Goal: Contribute content: Contribute content

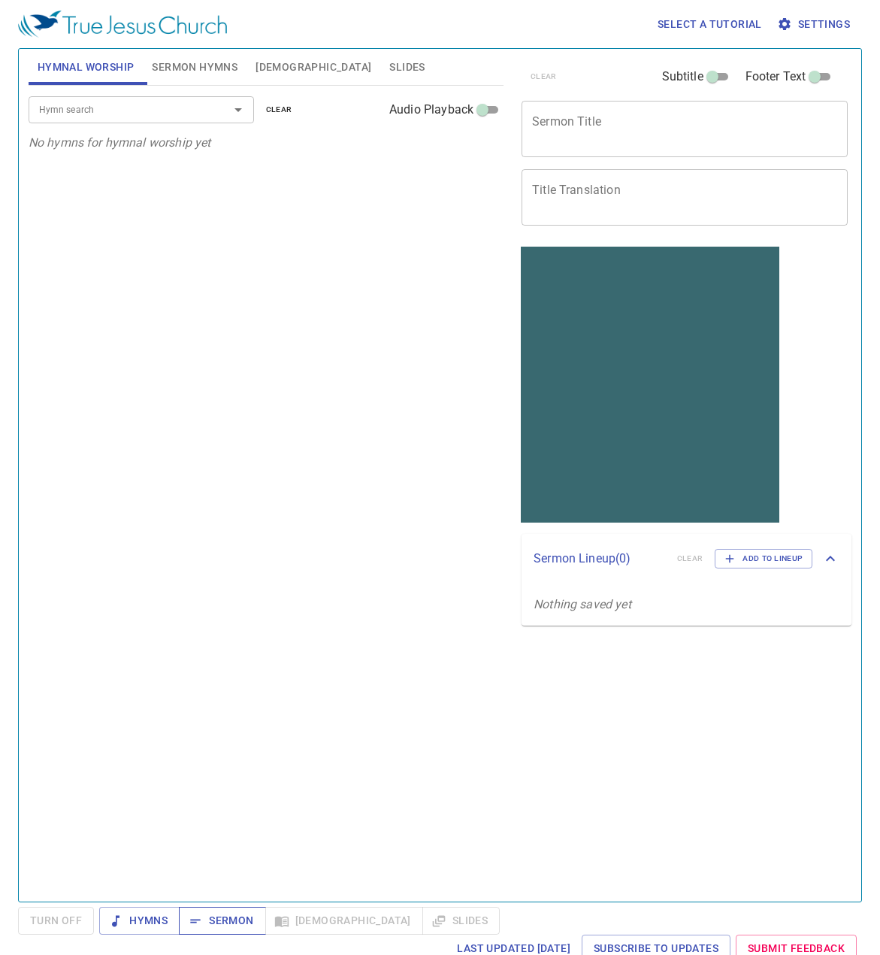
click at [244, 919] on span "Sermon" at bounding box center [222, 920] width 62 height 19
click at [565, 138] on textarea "Sermon Title" at bounding box center [684, 128] width 305 height 29
paste textarea "The LORD Is With Us, Do Not Fear Them"
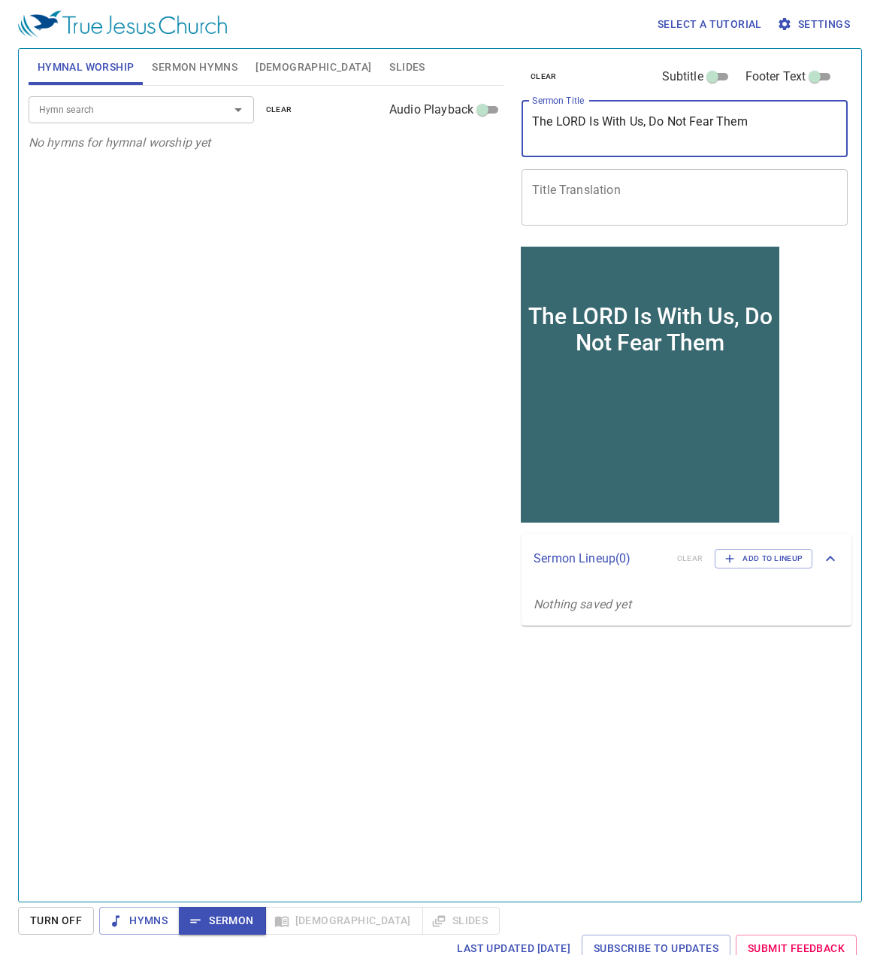
type textarea "The LORD Is With Us, Do Not Fear Them"
click at [646, 193] on textarea "Title Translation" at bounding box center [684, 197] width 305 height 29
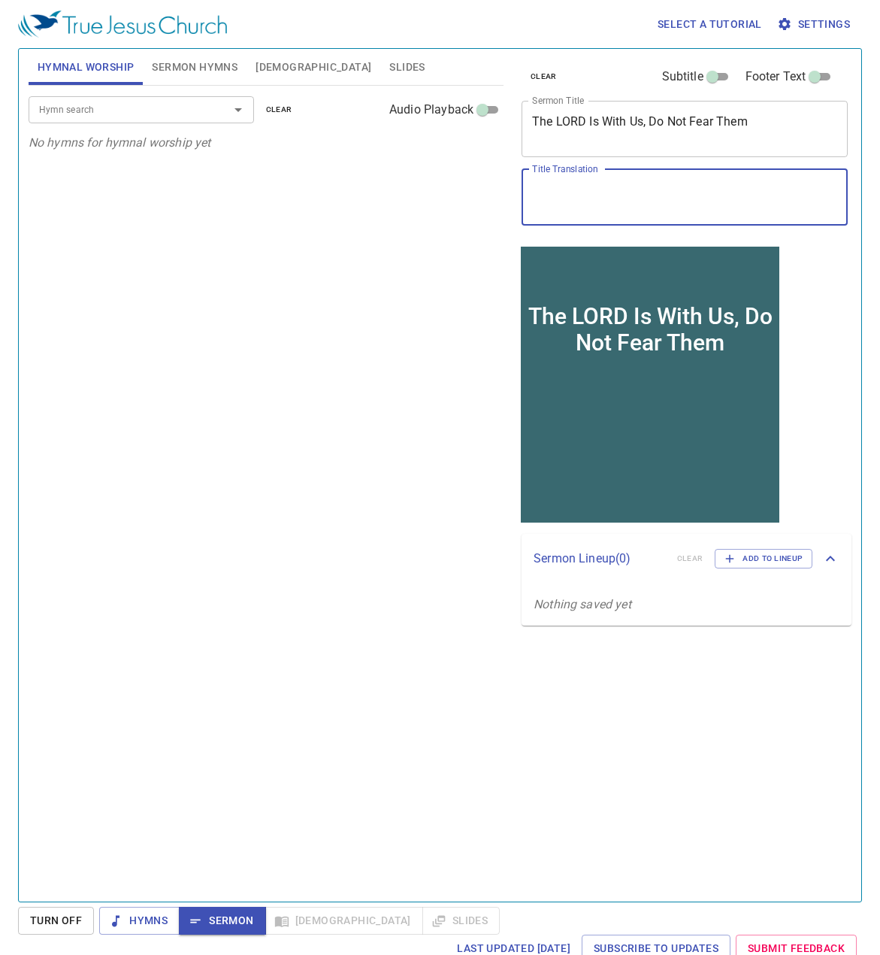
paste textarea "有[DEMOGRAPHIC_DATA]与我们同在，不要怕他们"
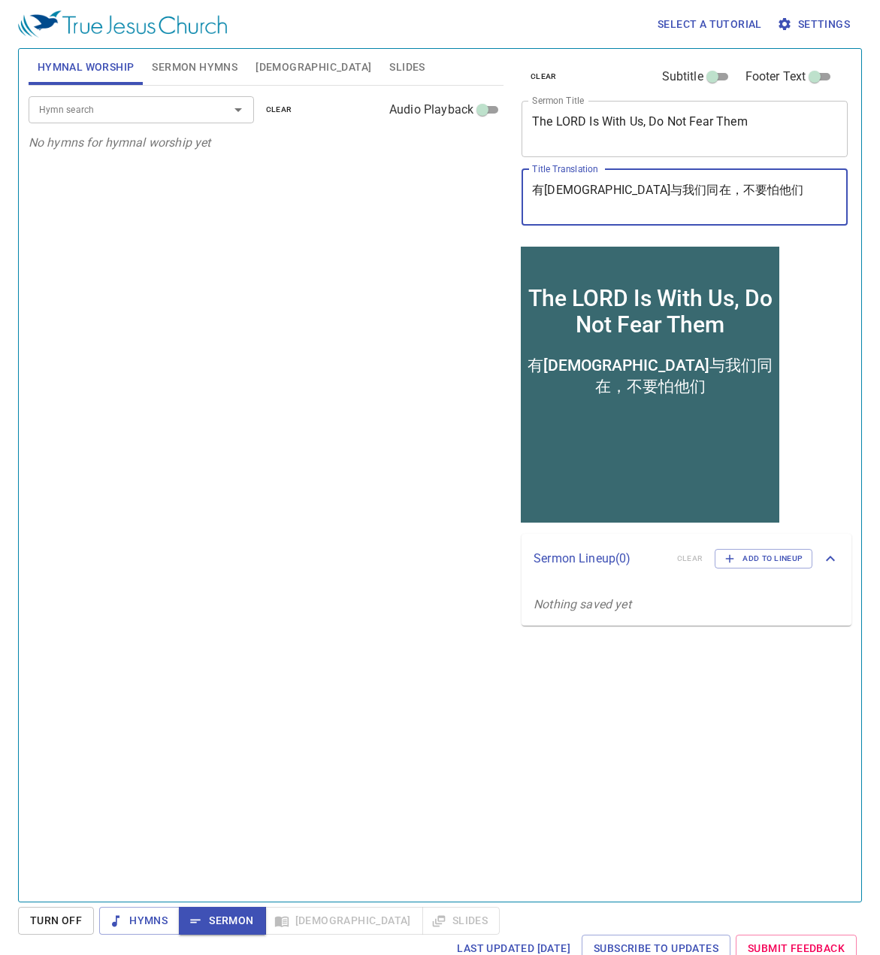
type textarea "有[DEMOGRAPHIC_DATA]与我们同在，不要怕他们"
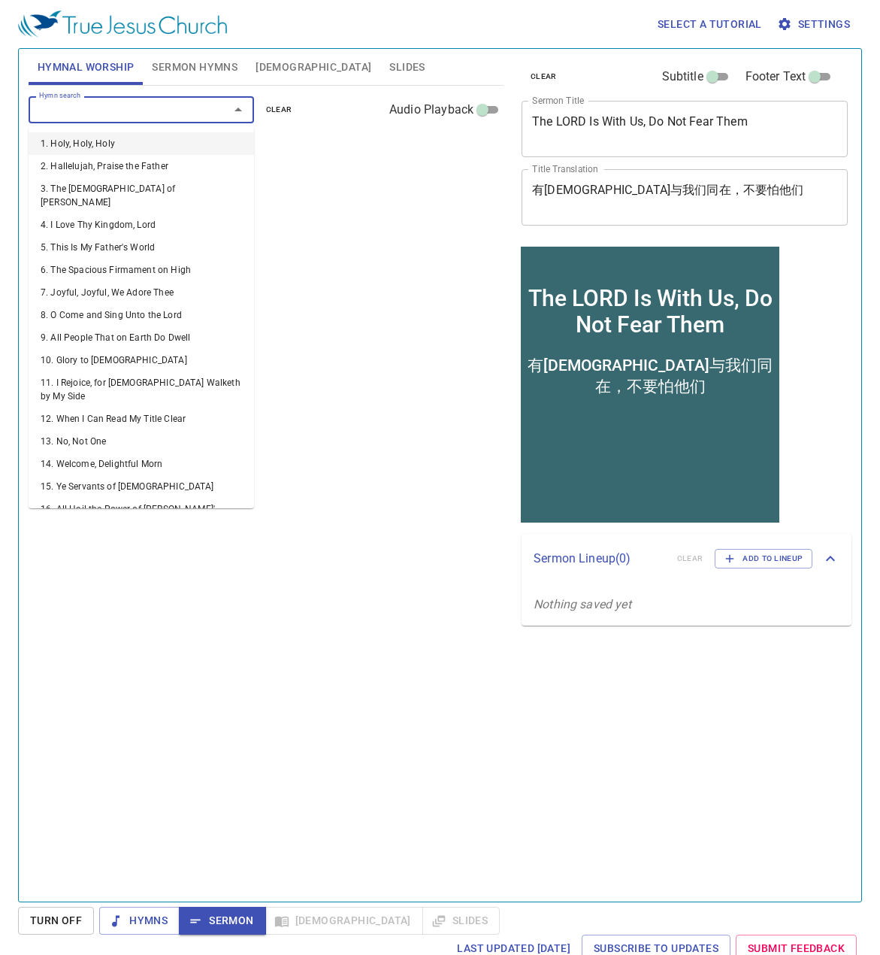
click at [111, 112] on input "Hymn search" at bounding box center [119, 109] width 172 height 17
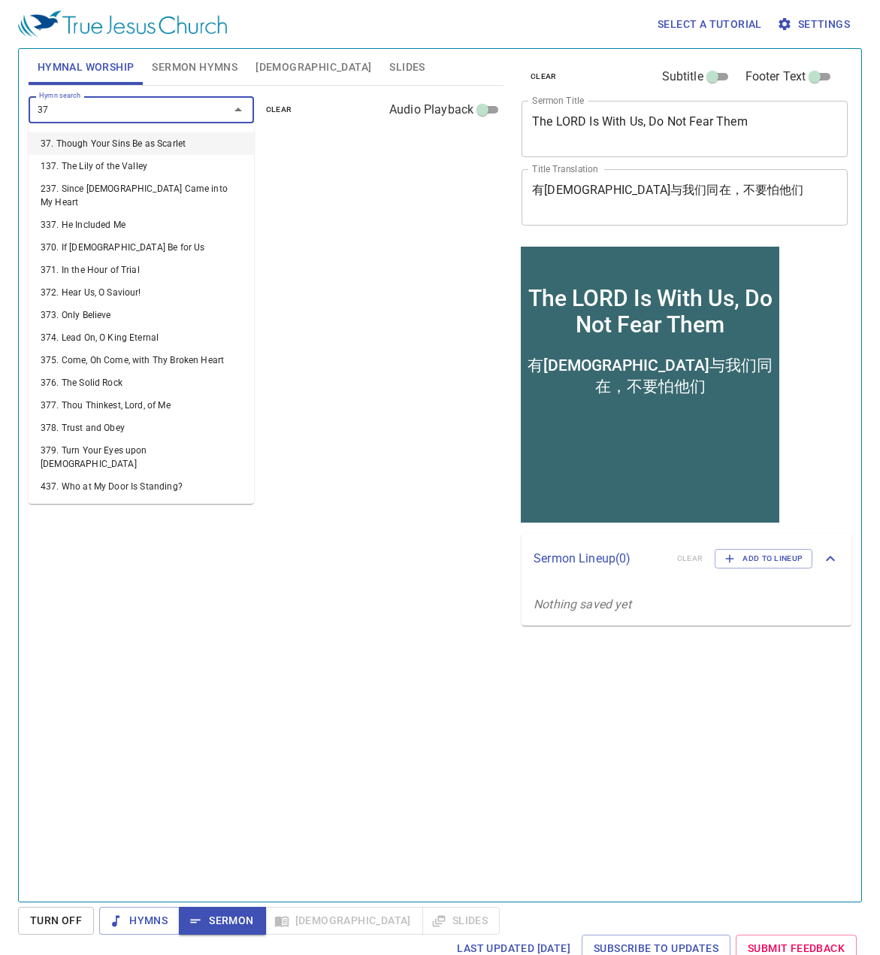
type input "370"
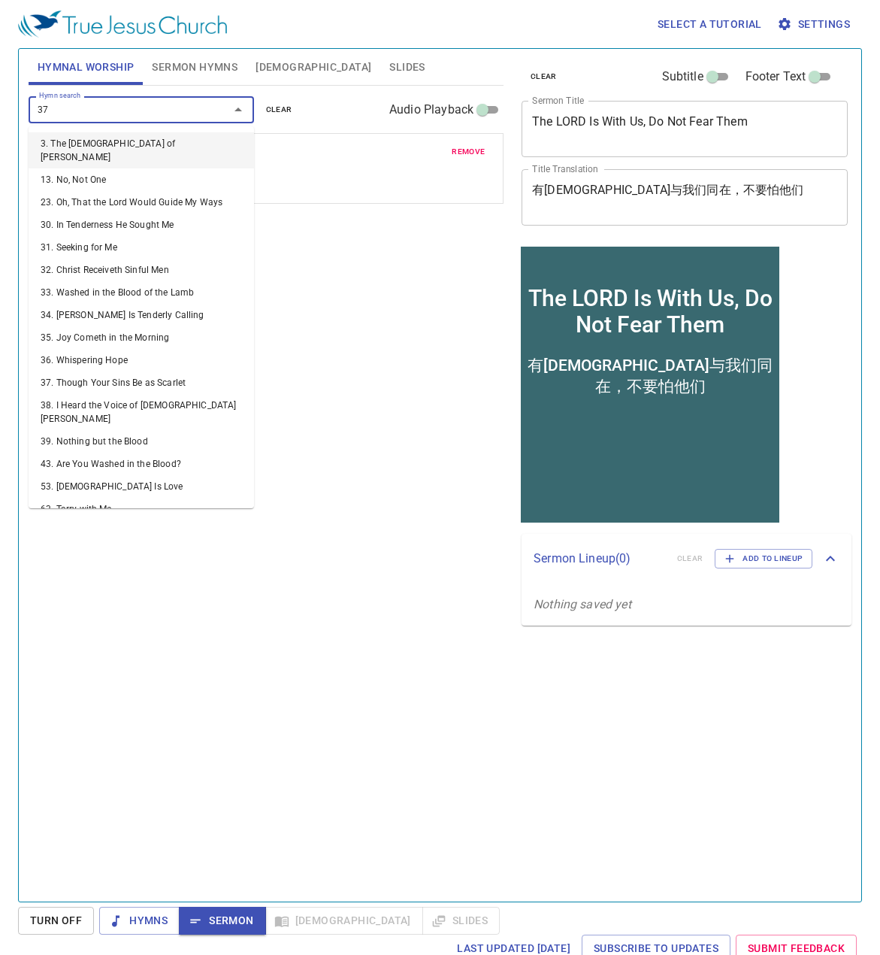
type input "379"
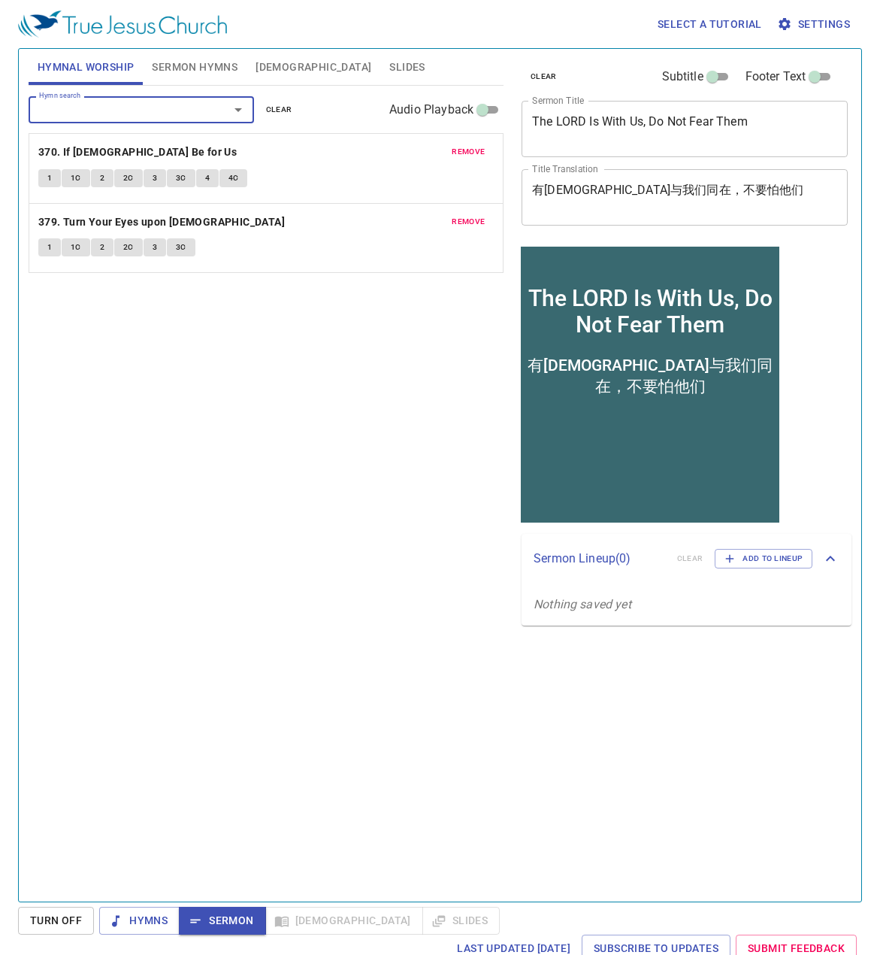
click at [207, 63] on span "Sermon Hymns" at bounding box center [195, 67] width 86 height 19
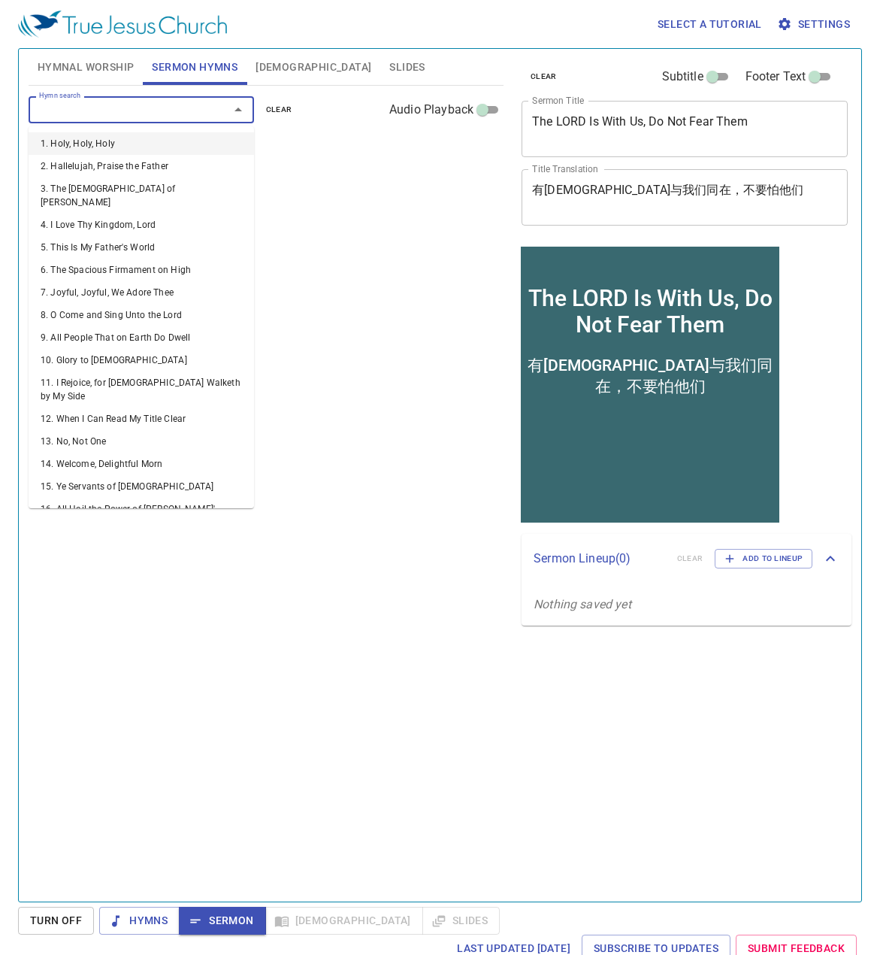
click at [131, 110] on input "Hymn search" at bounding box center [119, 109] width 172 height 17
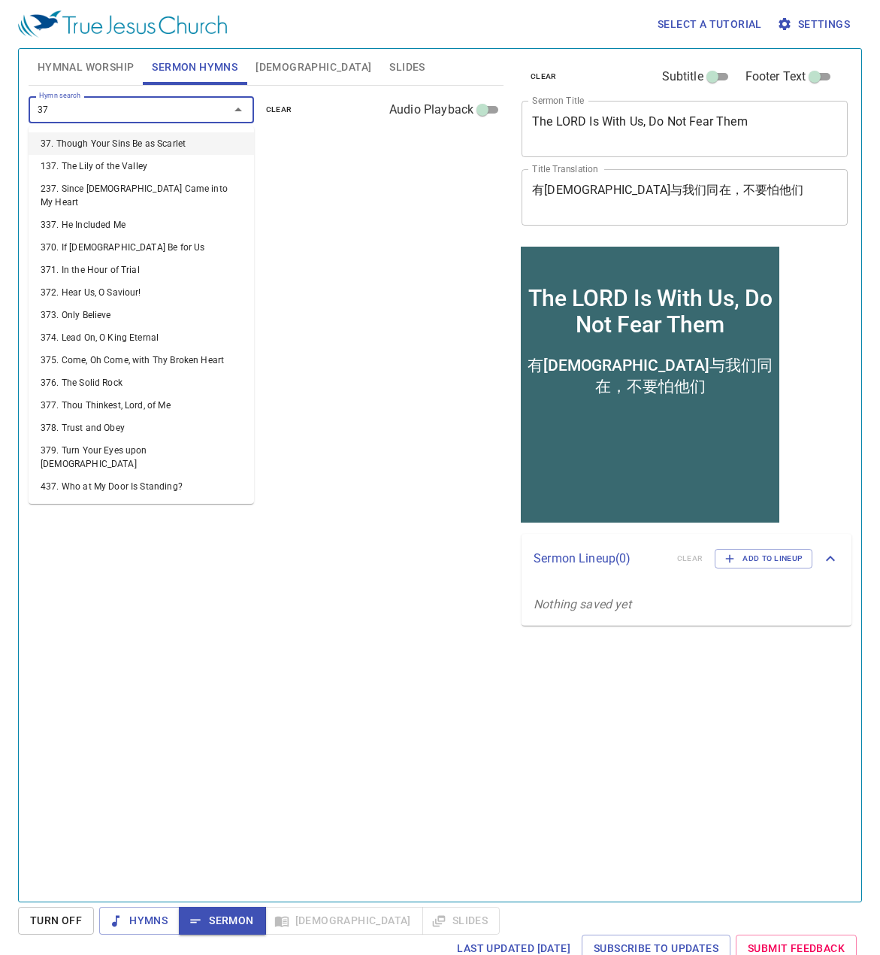
type input "370"
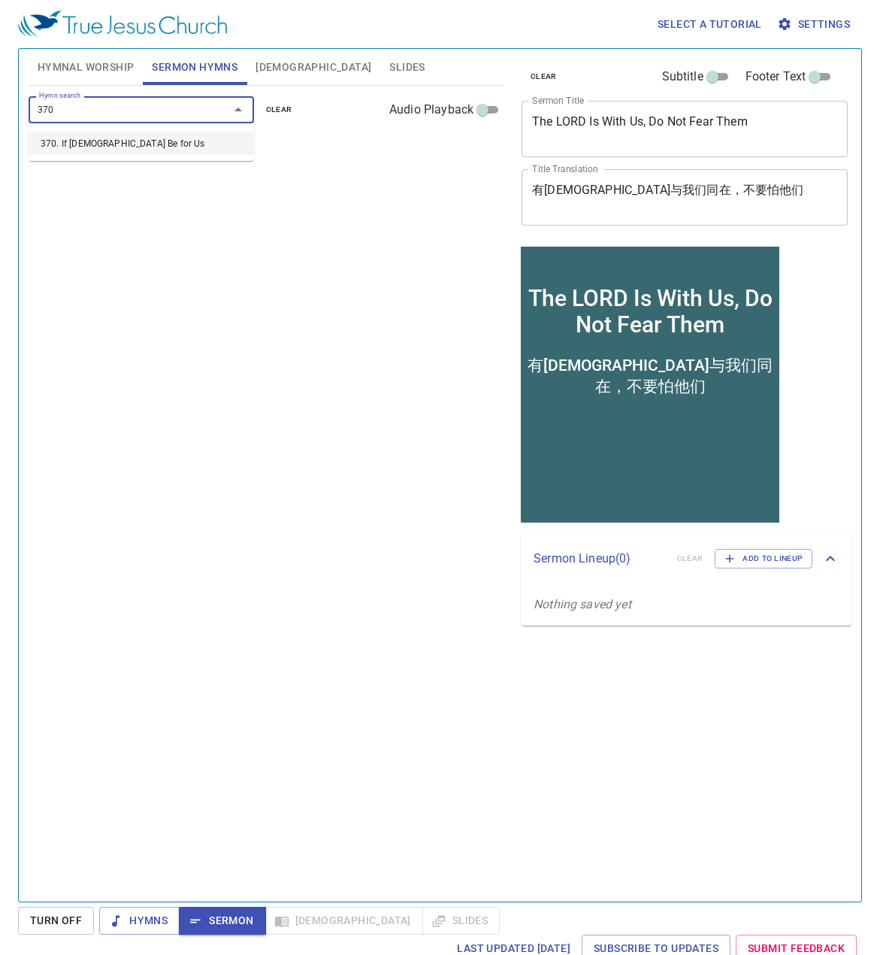
click at [83, 142] on li "370. If [DEMOGRAPHIC_DATA] Be for Us" at bounding box center [142, 143] width 226 height 23
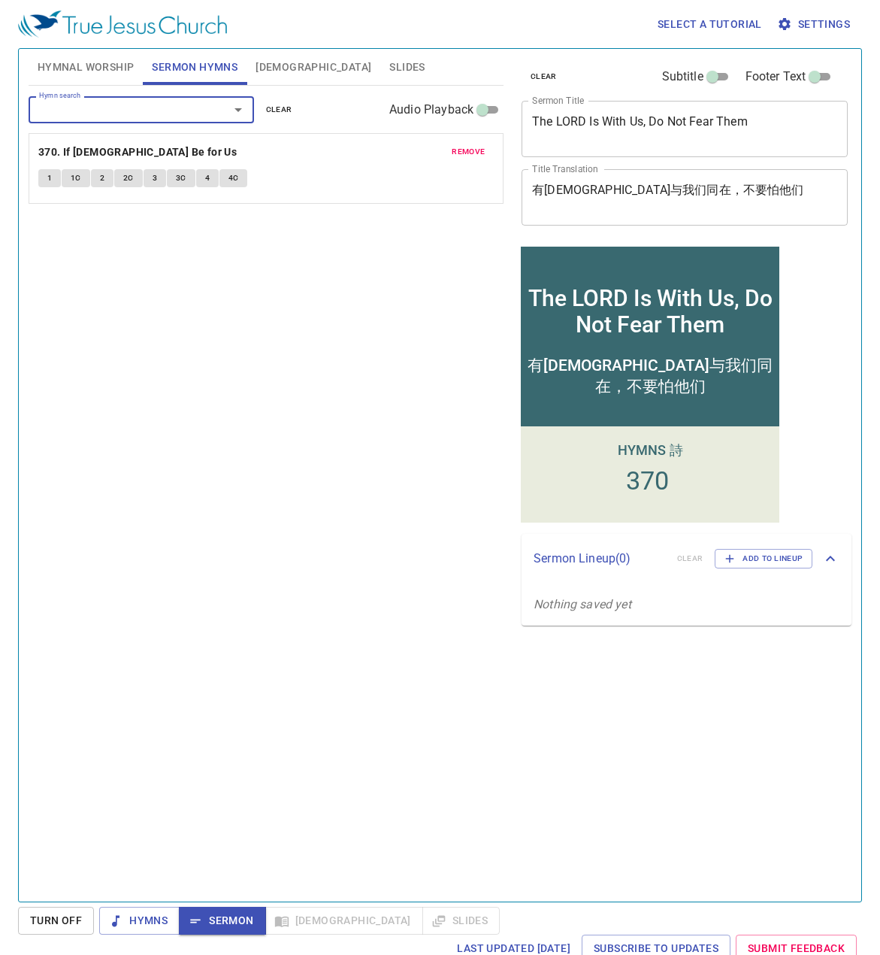
click at [176, 100] on div "Hymn search" at bounding box center [142, 109] width 226 height 26
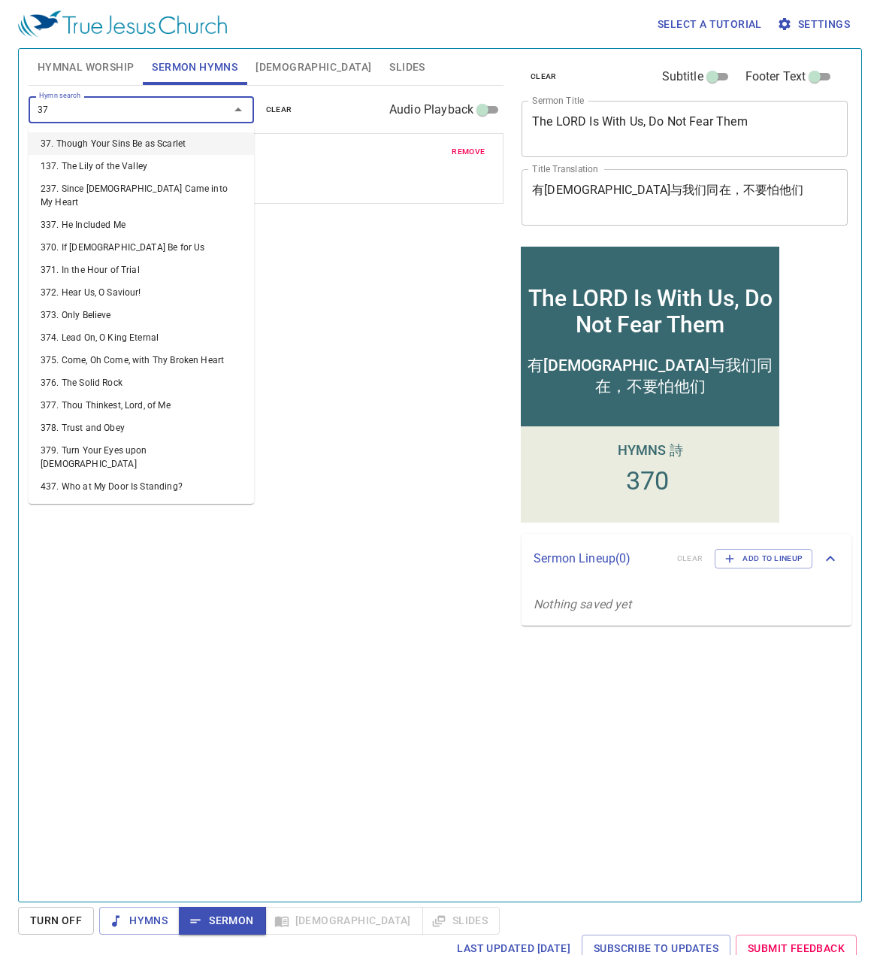
type input "379"
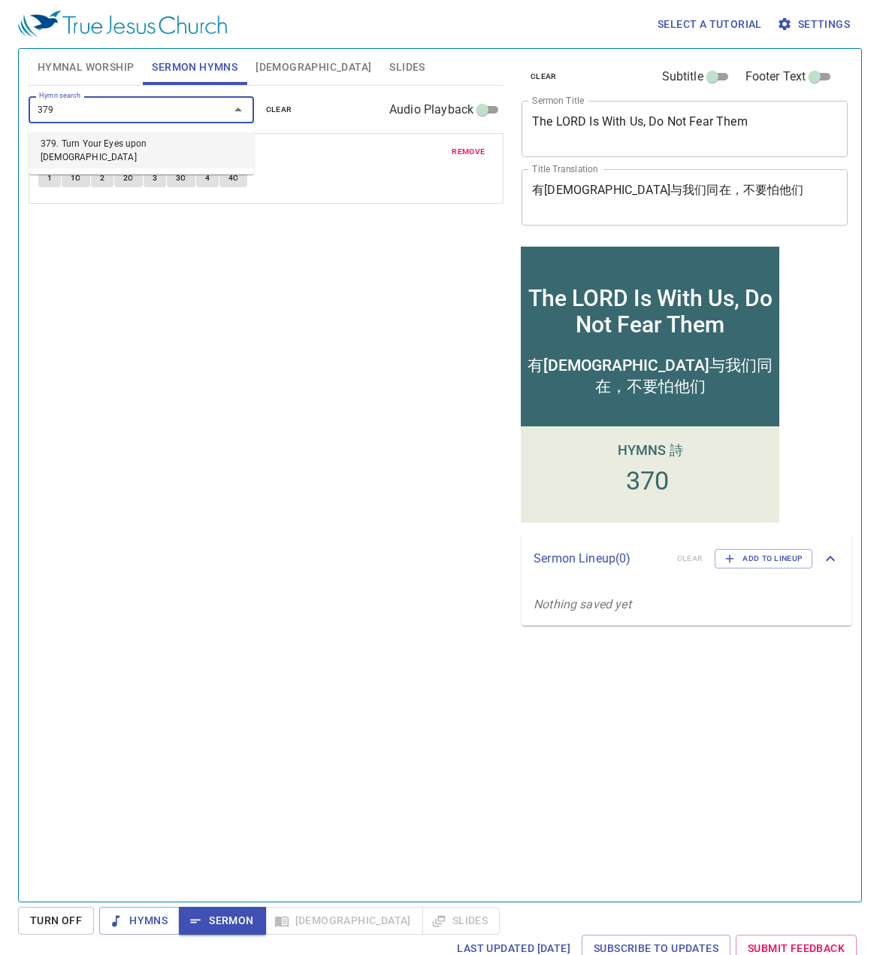
click at [139, 142] on li "379. Turn Your Eyes upon [DEMOGRAPHIC_DATA]" at bounding box center [142, 150] width 226 height 36
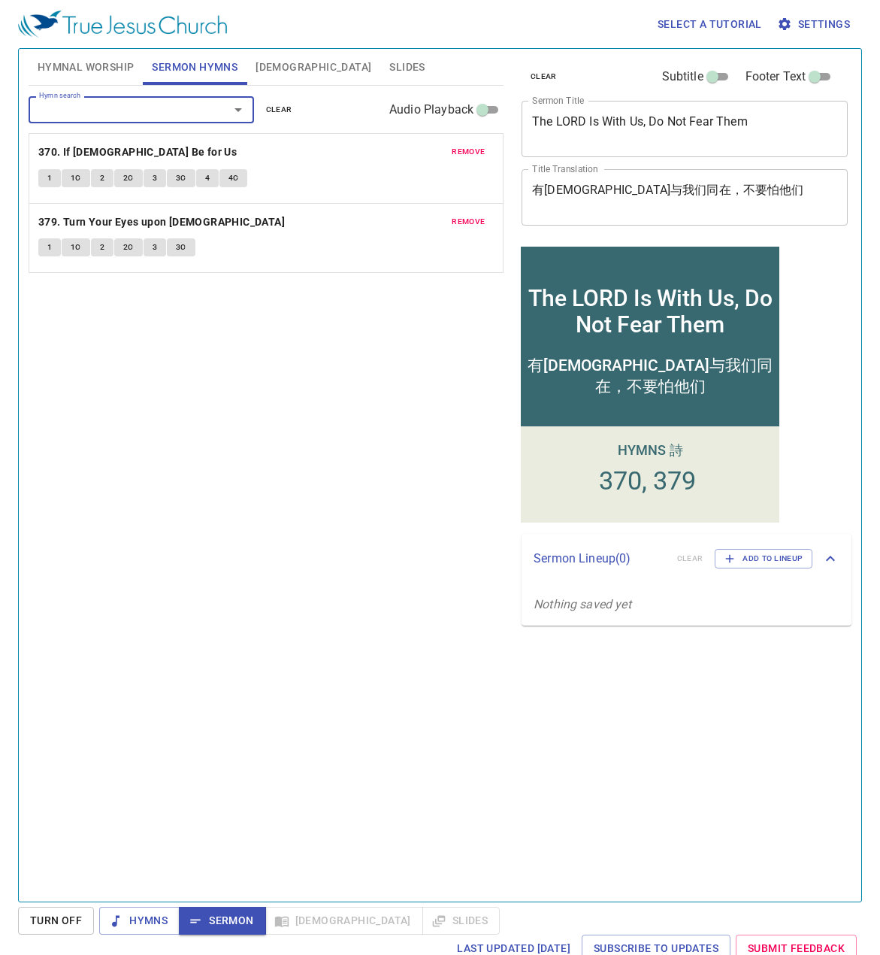
drag, startPoint x: 83, startPoint y: 63, endPoint x: 89, endPoint y: 71, distance: 10.2
click at [84, 65] on span "Hymnal Worship" at bounding box center [86, 67] width 97 height 19
click at [467, 153] on span "remove" at bounding box center [468, 152] width 33 height 14
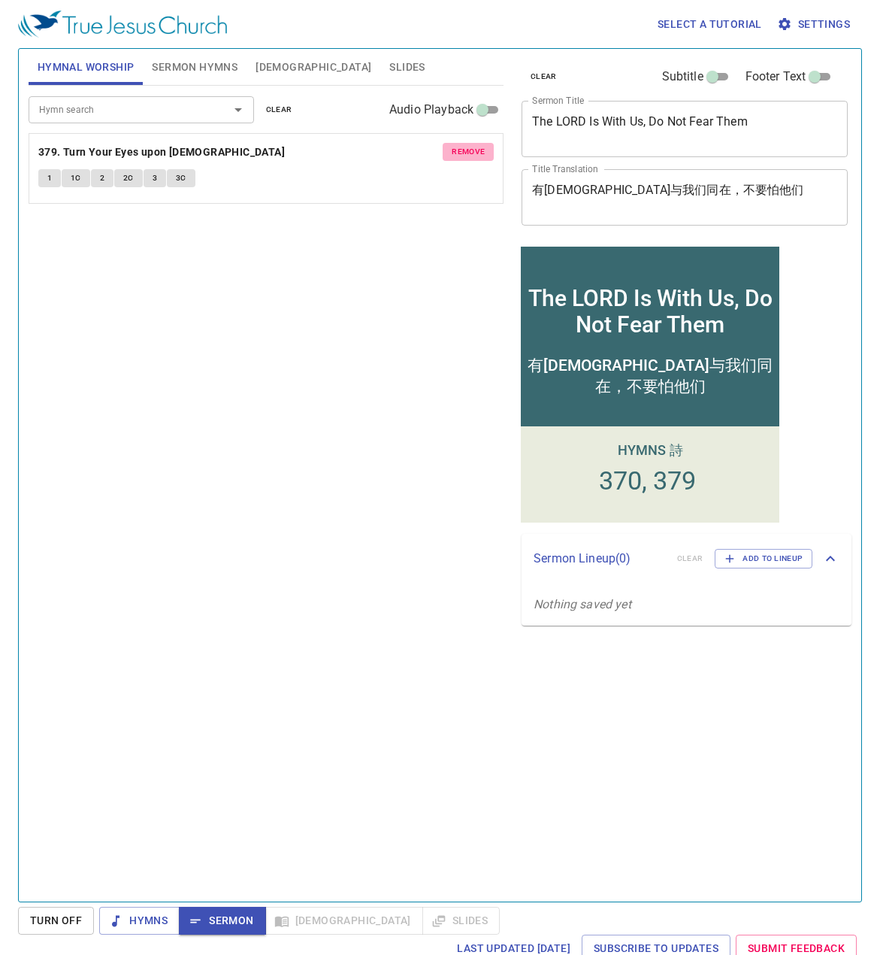
click at [471, 150] on span "remove" at bounding box center [468, 152] width 33 height 14
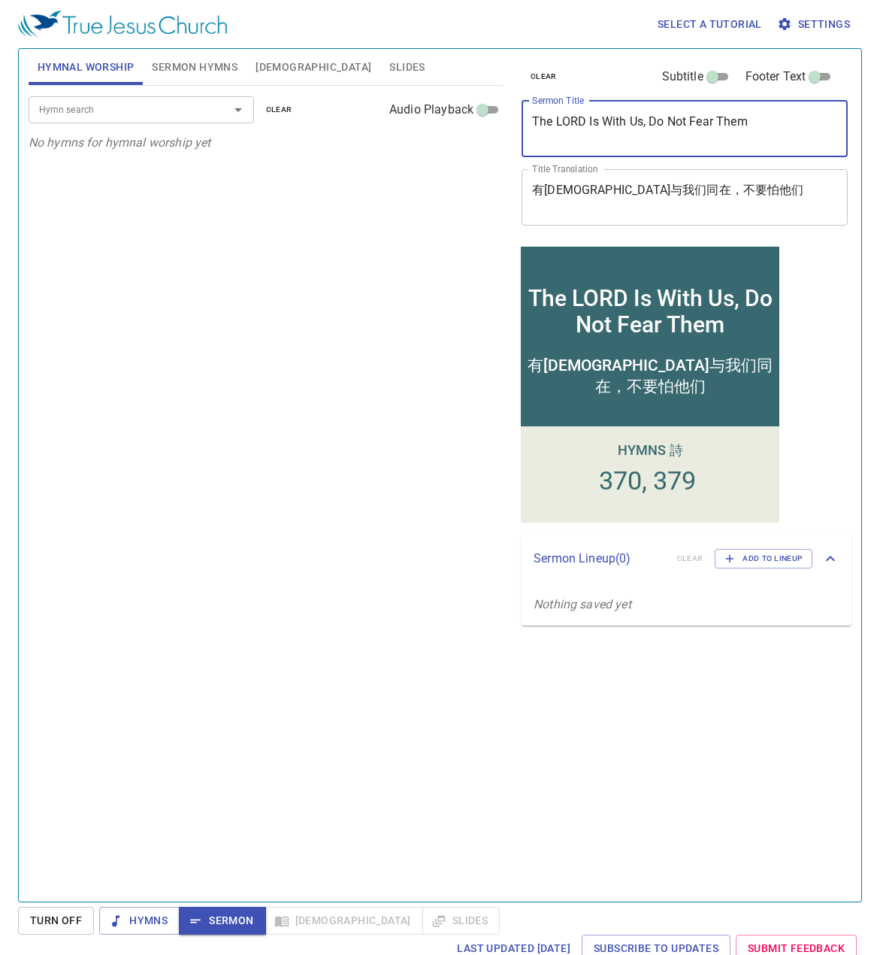
click at [756, 120] on textarea "The LORD Is With Us, Do Not Fear Them" at bounding box center [684, 128] width 305 height 29
click at [735, 189] on textarea "有[DEMOGRAPHIC_DATA]与我们同在，不要怕他们" at bounding box center [684, 197] width 305 height 29
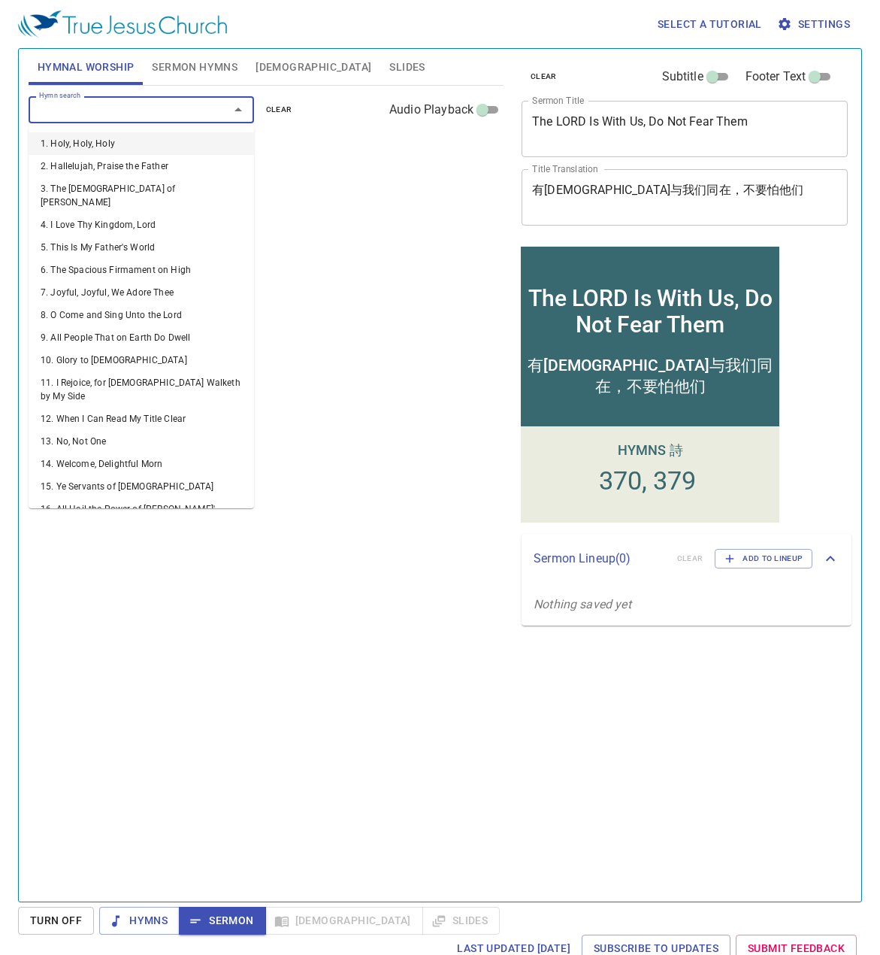
click at [158, 114] on input "Hymn search" at bounding box center [119, 109] width 172 height 17
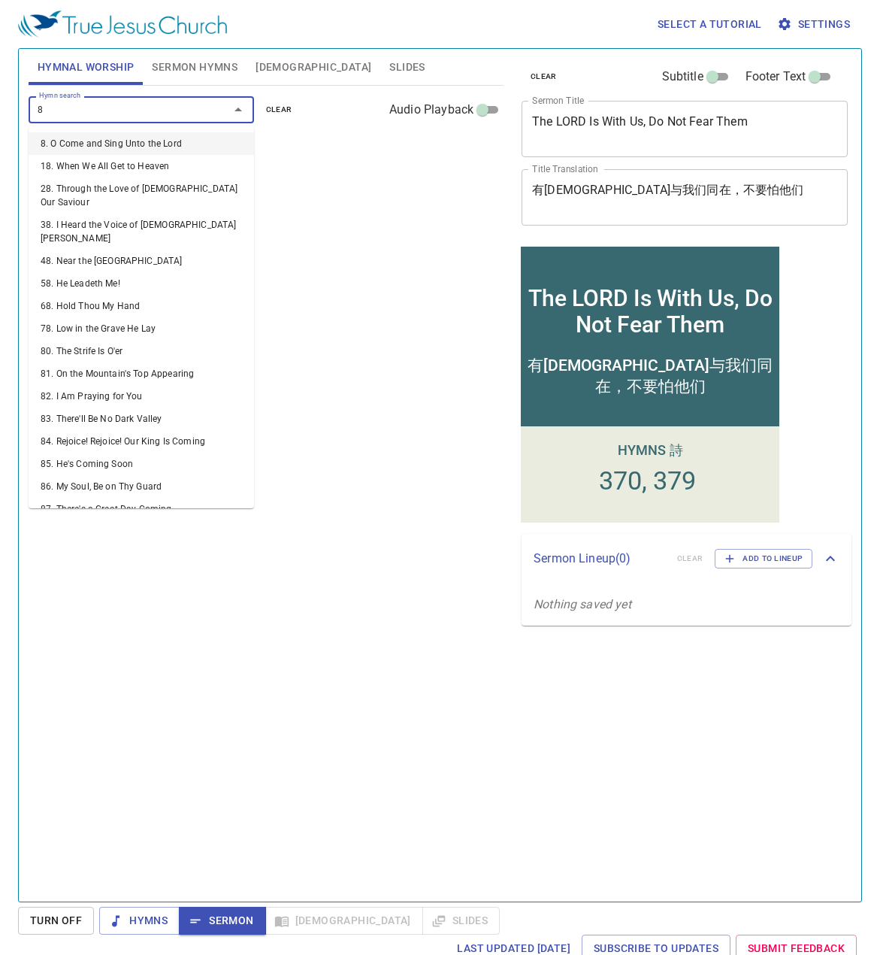
type input "83"
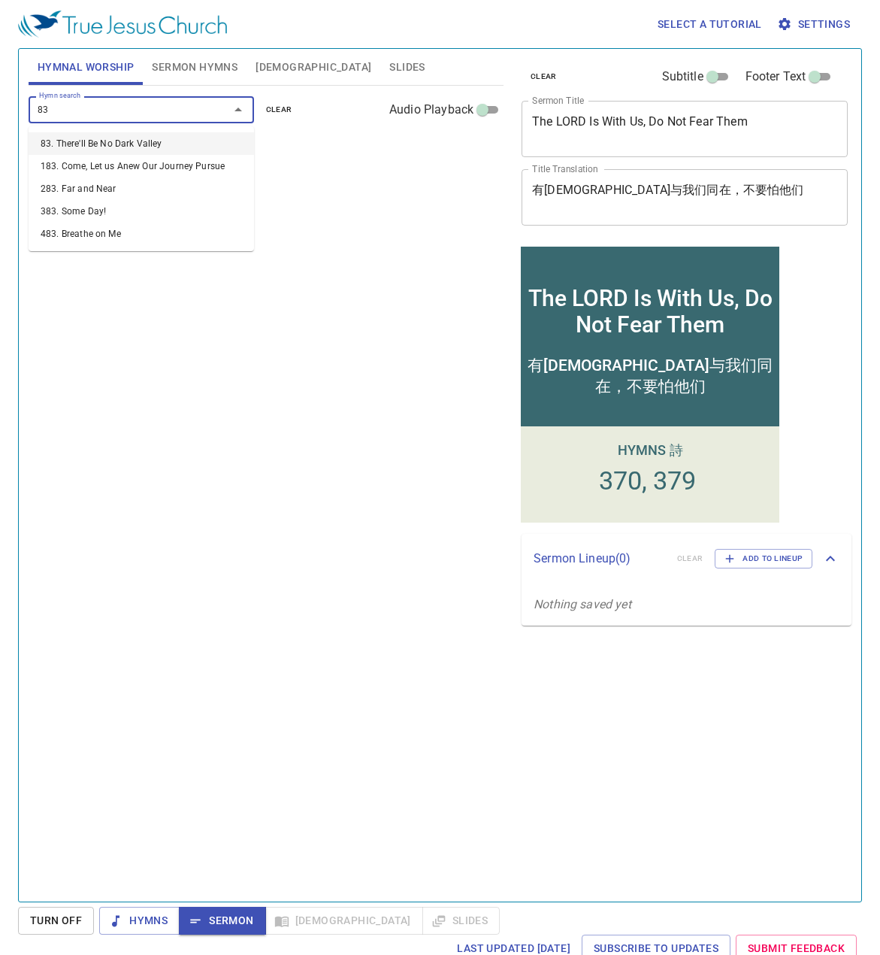
drag, startPoint x: 127, startPoint y: 139, endPoint x: 106, endPoint y: 132, distance: 22.1
click at [126, 139] on li "83. There'll Be No Dark Valley" at bounding box center [142, 143] width 226 height 23
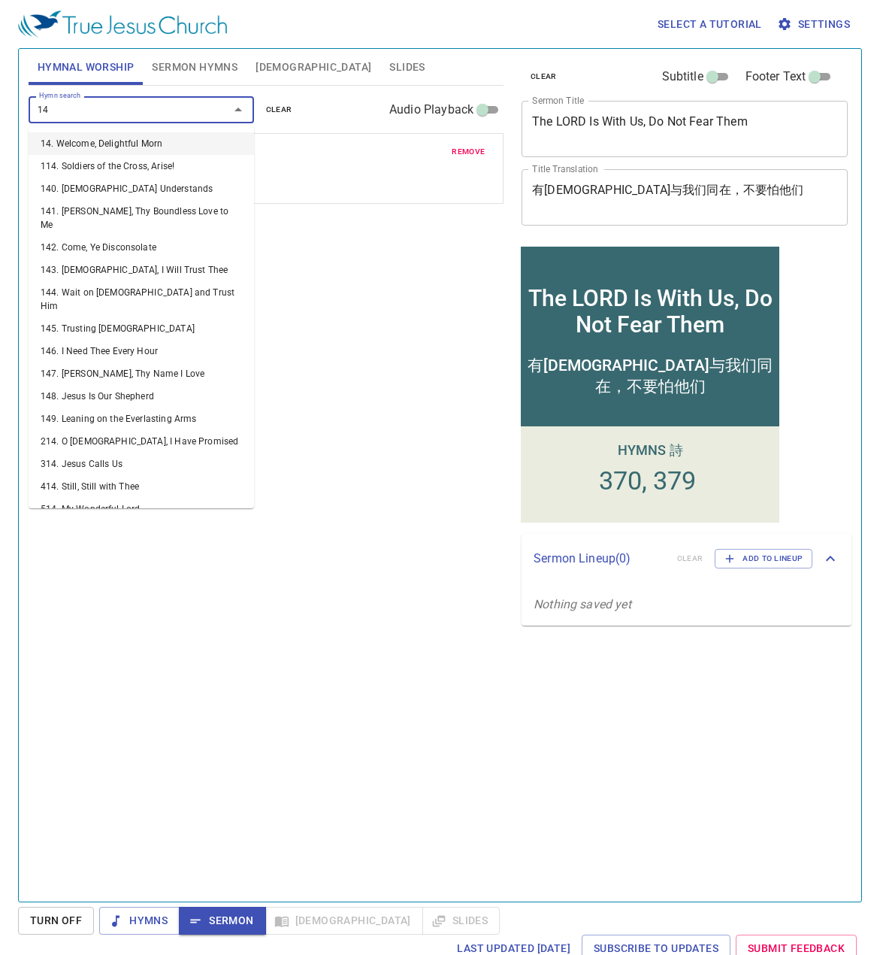
type input "142"
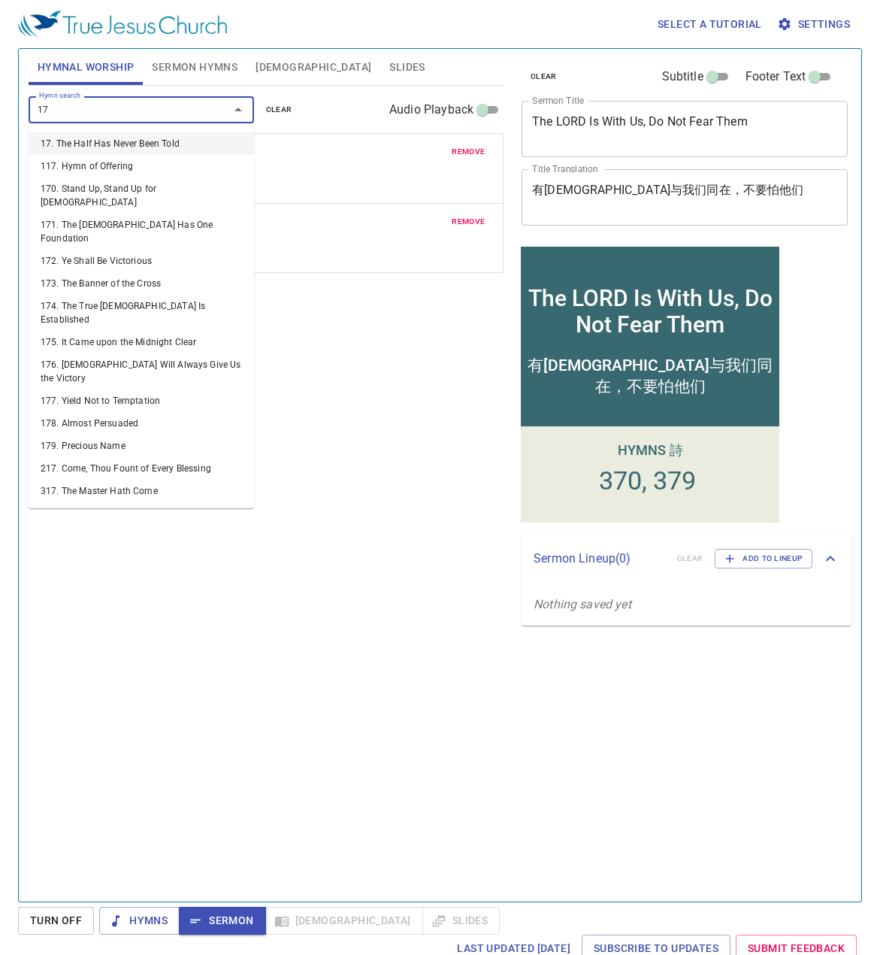
type input "176"
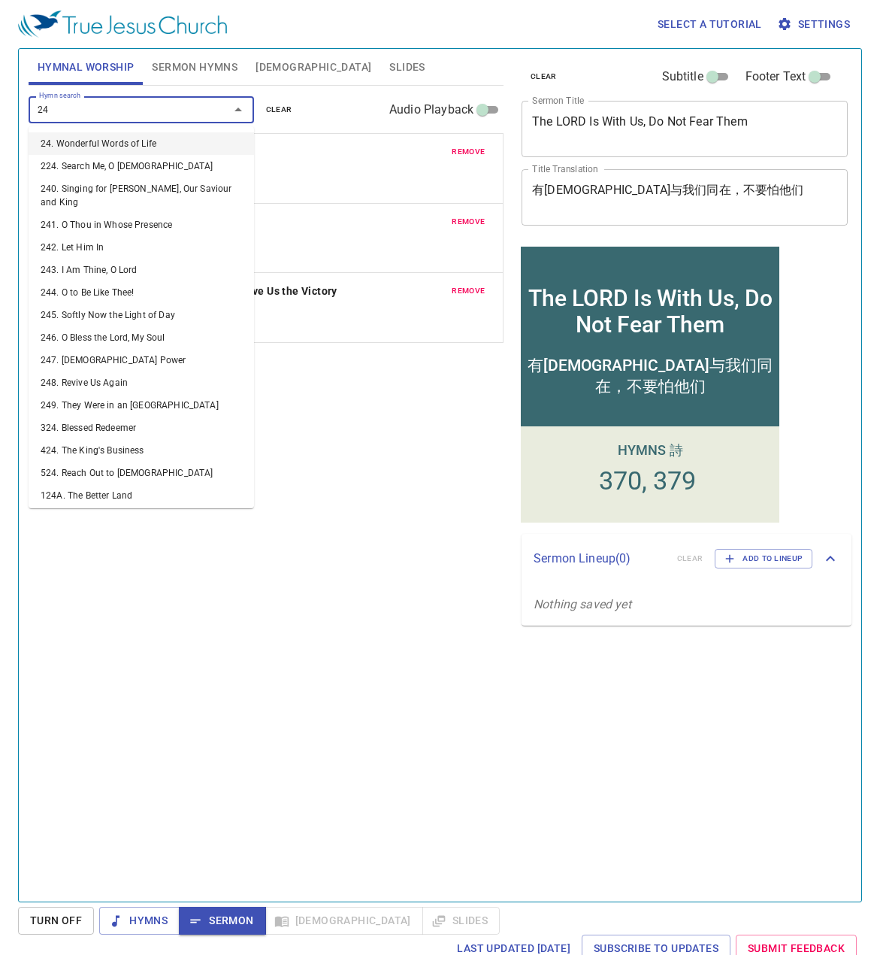
type input "247"
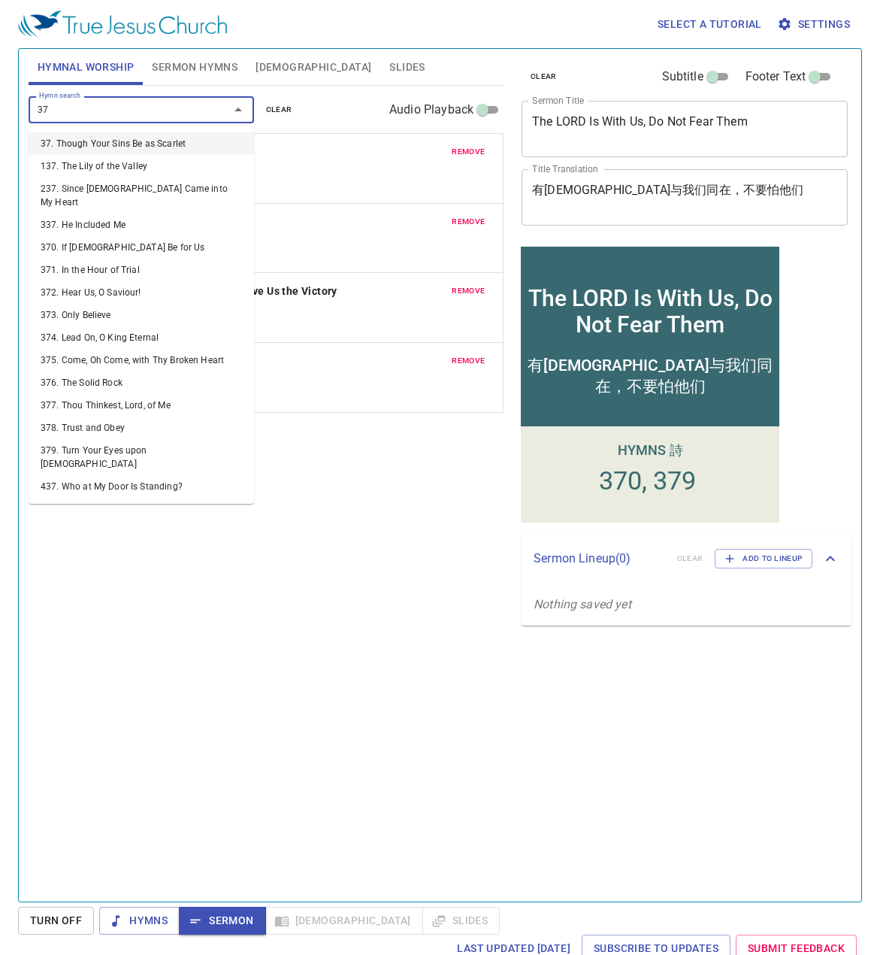
type input "370"
type input "377"
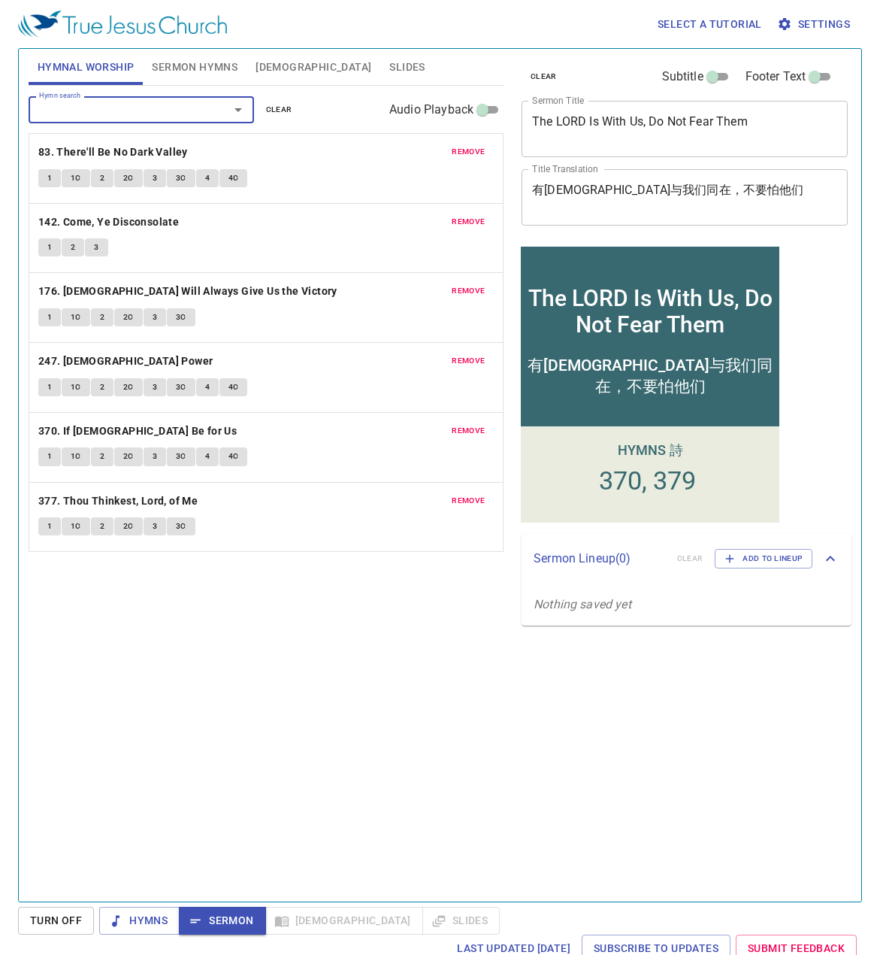
click at [329, 726] on div "Hymn search Hymn search clear Audio Playback remove 83. There'll Be No Dark Val…" at bounding box center [266, 487] width 475 height 803
click at [146, 919] on span "Hymns" at bounding box center [139, 920] width 56 height 19
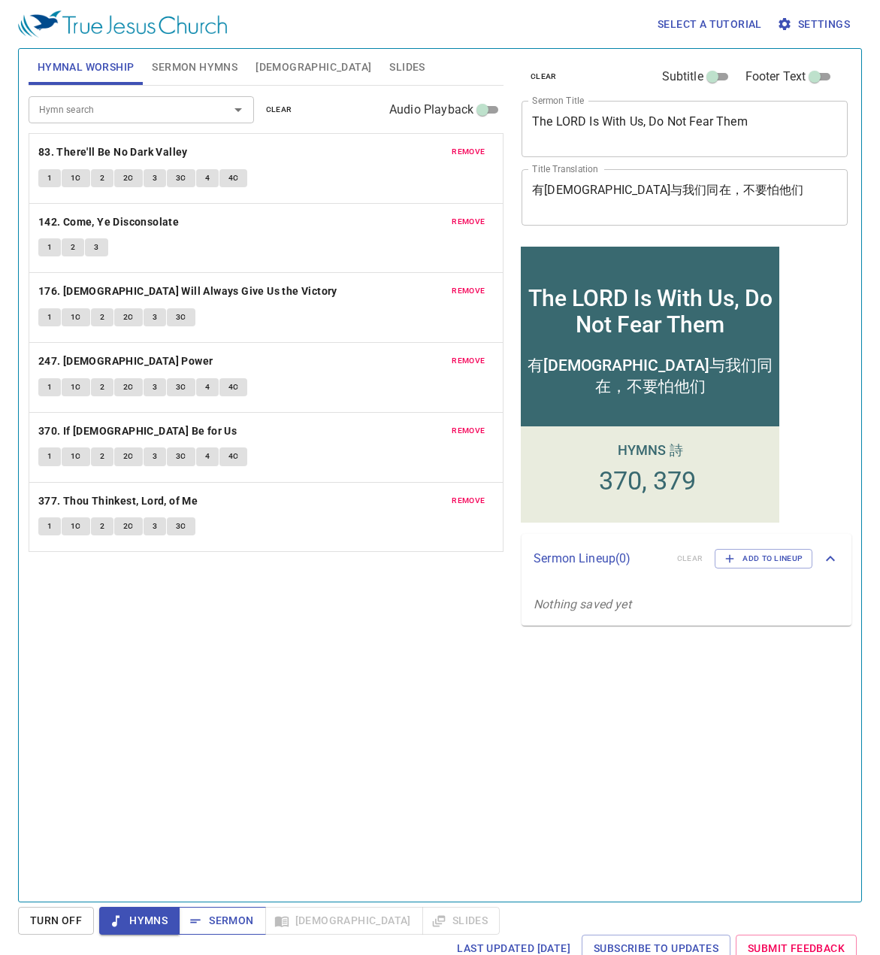
click at [231, 919] on span "Sermon" at bounding box center [222, 920] width 62 height 19
click at [689, 389] on div "有[DEMOGRAPHIC_DATA]与我们同在，不要怕他们" at bounding box center [650, 372] width 259 height 61
click at [295, 162] on div "remove 83. There'll Be No Dark Valley 1 1C 2 2C 3 3C 4 4C" at bounding box center [266, 168] width 474 height 69
click at [150, 922] on span "Hymns" at bounding box center [139, 920] width 56 height 19
click at [50, 172] on span "1" at bounding box center [49, 178] width 5 height 14
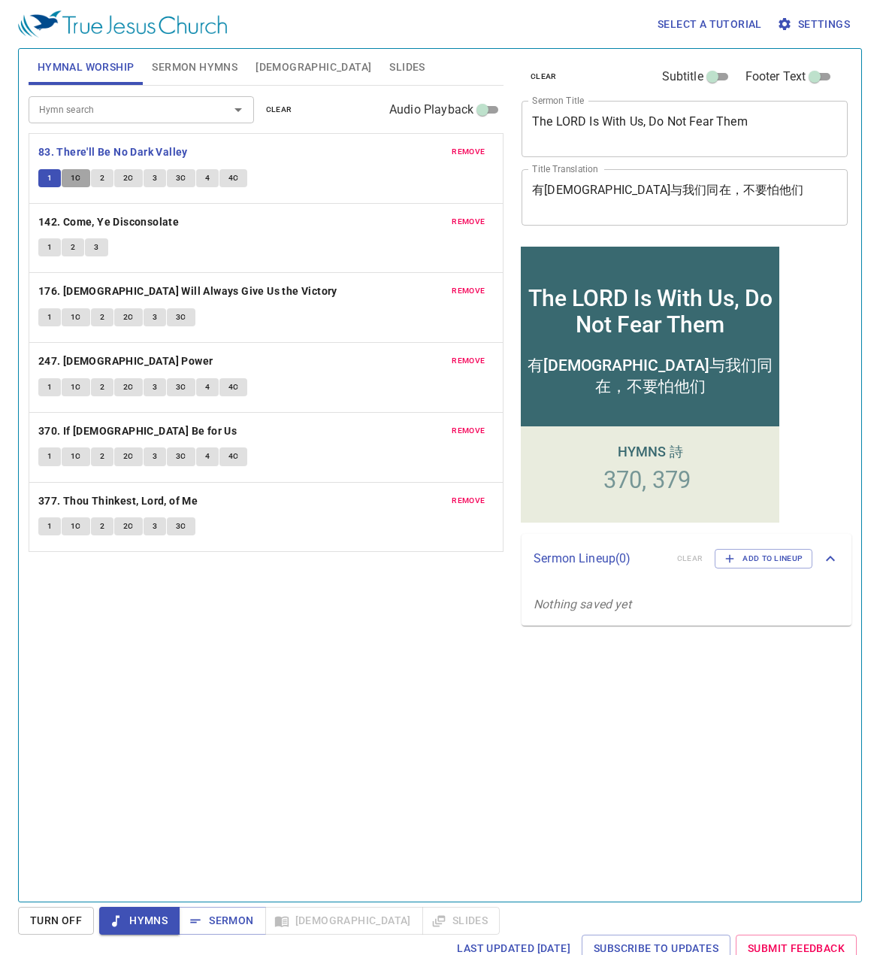
click at [69, 176] on button "1C" at bounding box center [76, 178] width 29 height 18
click at [465, 765] on div "Hymn search Hymn search clear Audio Playback remove 83. There'll Be No Dark Val…" at bounding box center [266, 487] width 475 height 803
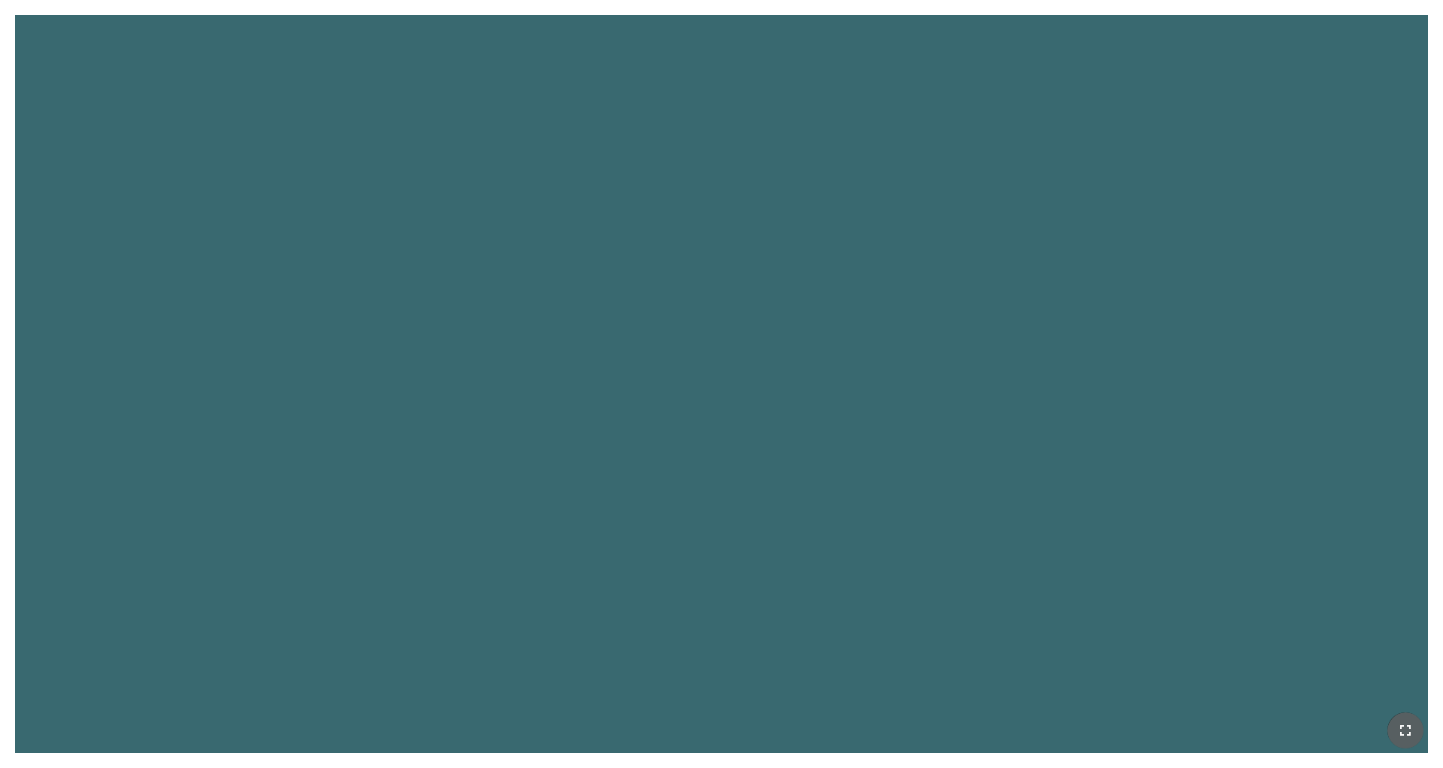
click at [962, 600] on button "button" at bounding box center [1406, 731] width 36 height 36
